Goal: Information Seeking & Learning: Learn about a topic

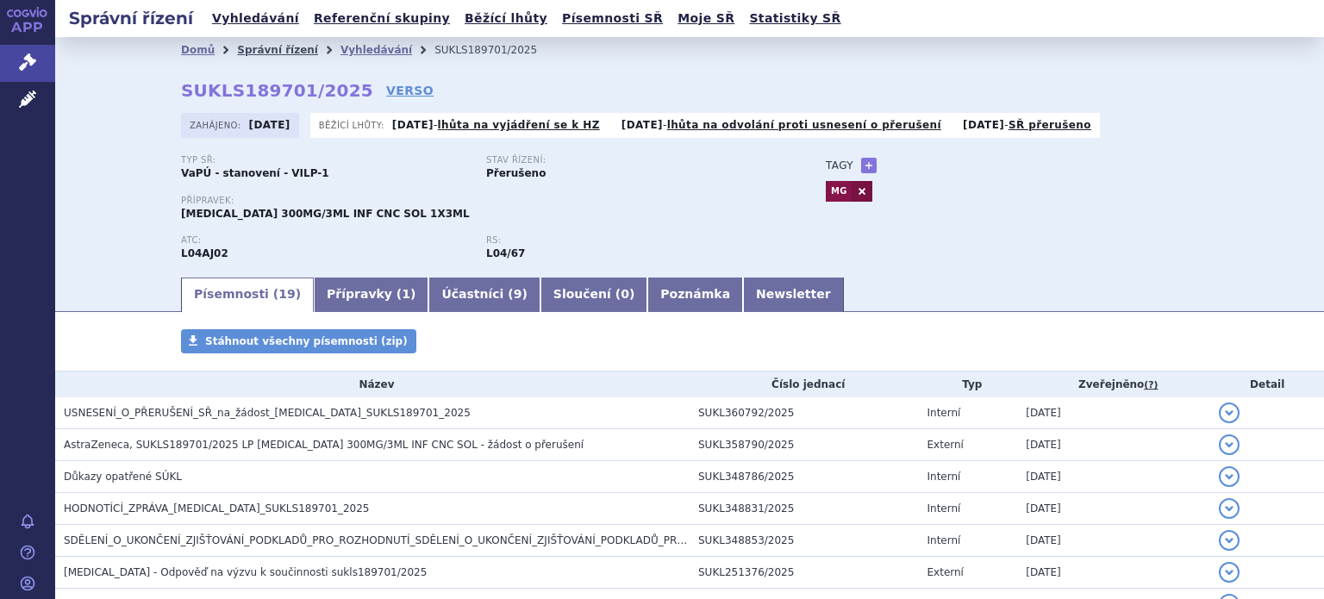
click at [268, 51] on link "Správní řízení" at bounding box center [277, 50] width 81 height 12
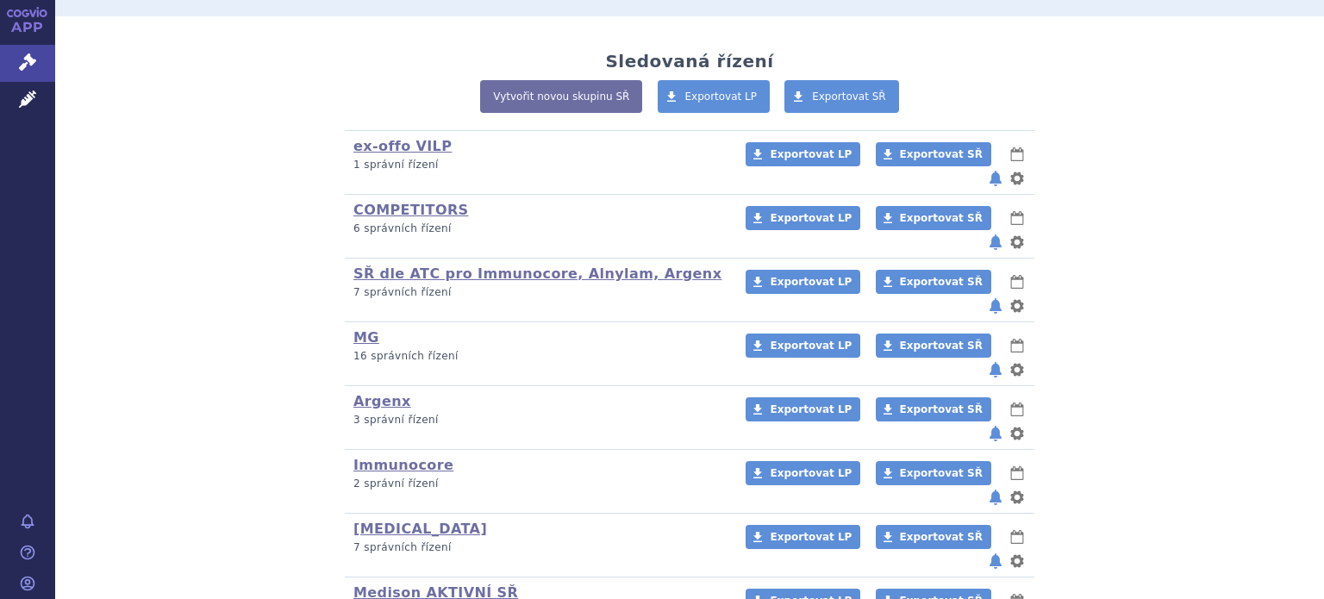
scroll to position [345, 0]
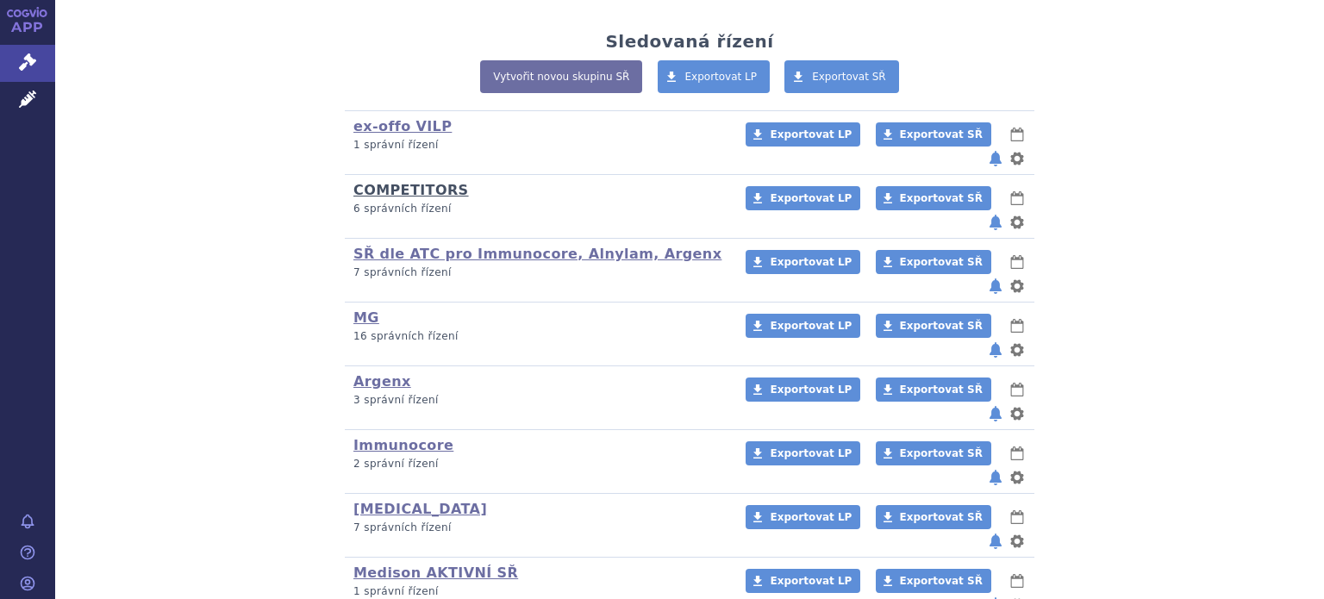
click at [379, 182] on link "COMPETITORS" at bounding box center [412, 190] width 116 height 16
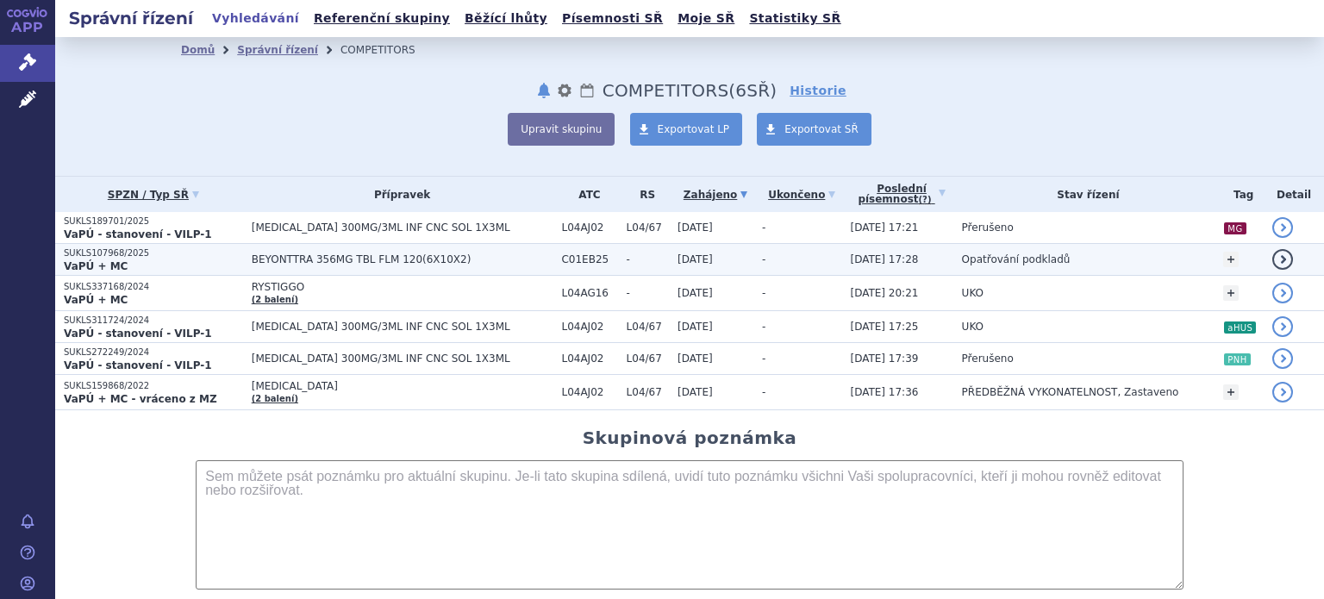
click at [159, 255] on p "SUKLS107968/2025" at bounding box center [153, 253] width 179 height 12
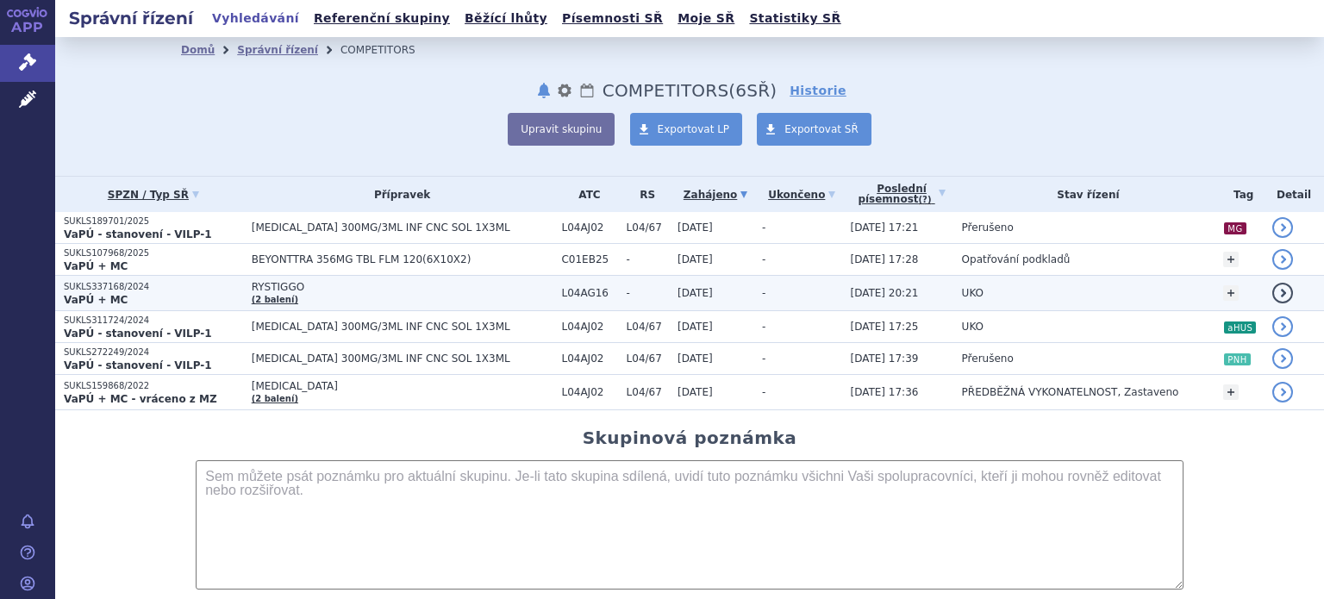
click at [153, 297] on p "VaPÚ + MC" at bounding box center [153, 300] width 179 height 14
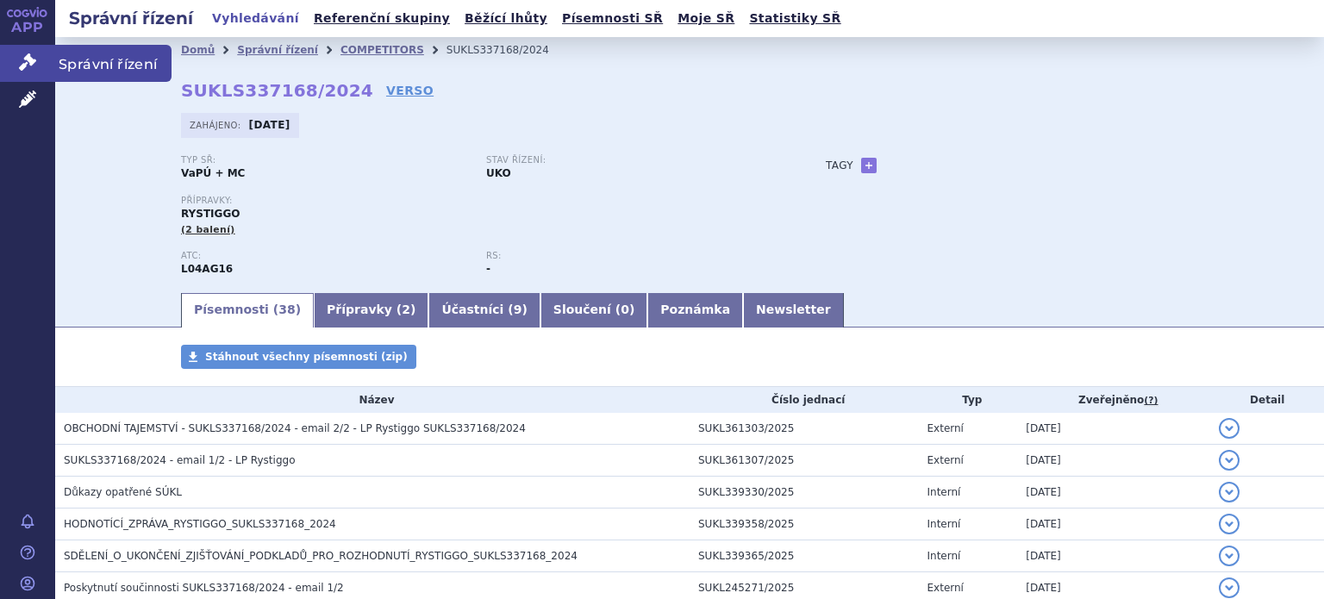
click at [36, 61] on link "Správní řízení" at bounding box center [27, 63] width 55 height 36
